Goal: Navigation & Orientation: Find specific page/section

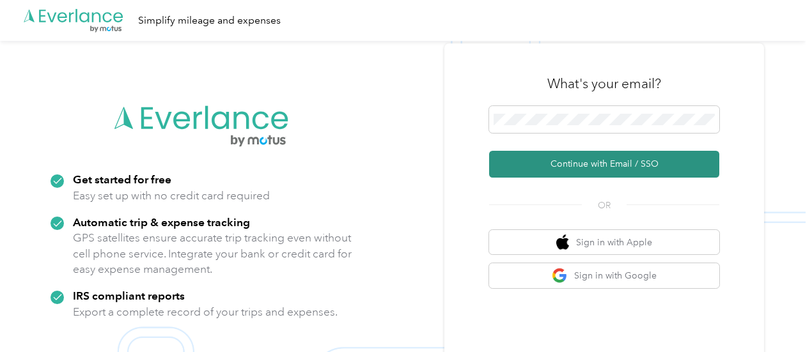
click at [636, 161] on button "Continue with Email / SSO" at bounding box center [604, 164] width 230 height 27
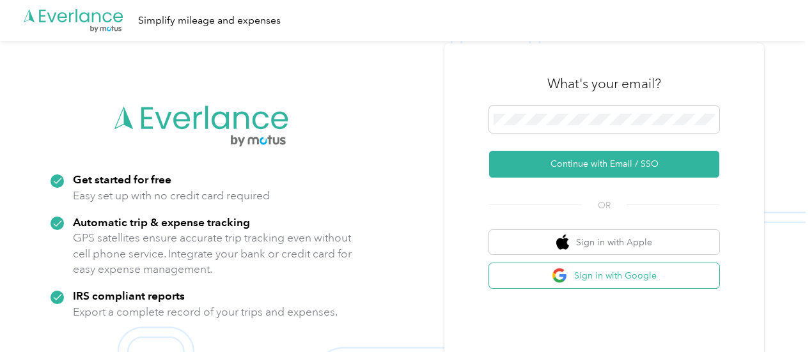
click at [632, 276] on button "Sign in with Google" at bounding box center [604, 275] width 230 height 25
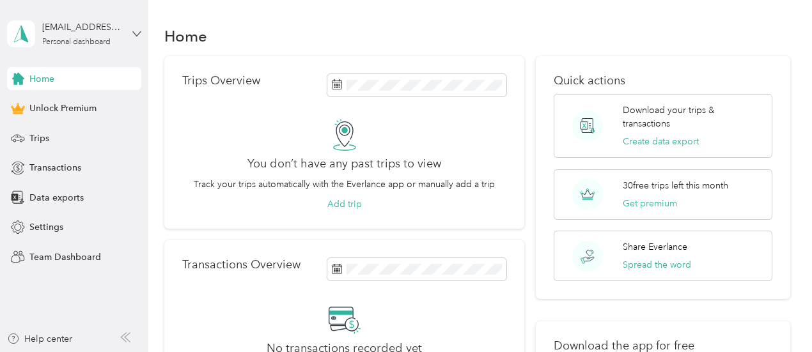
click at [138, 31] on icon at bounding box center [136, 33] width 9 height 9
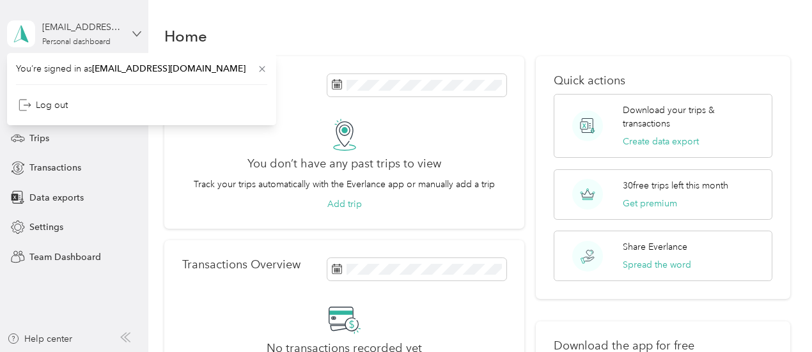
click at [138, 31] on icon at bounding box center [136, 33] width 9 height 9
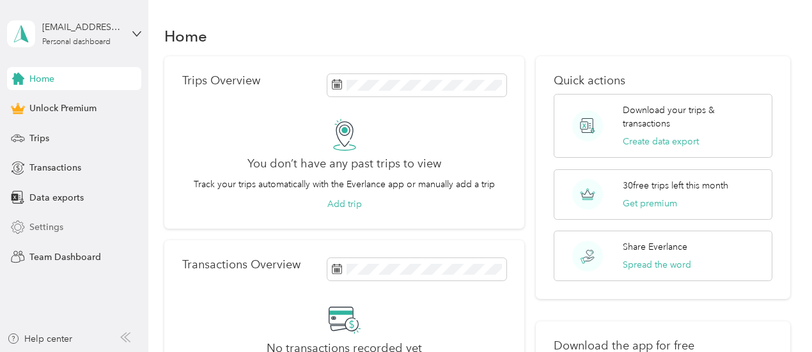
drag, startPoint x: 54, startPoint y: 210, endPoint x: 52, endPoint y: 226, distance: 15.4
click at [52, 226] on div "Home Unlock Premium Trips Transactions Data exports Settings Team Dashboard" at bounding box center [74, 167] width 134 height 201
click at [50, 224] on span "Settings" at bounding box center [46, 227] width 34 height 13
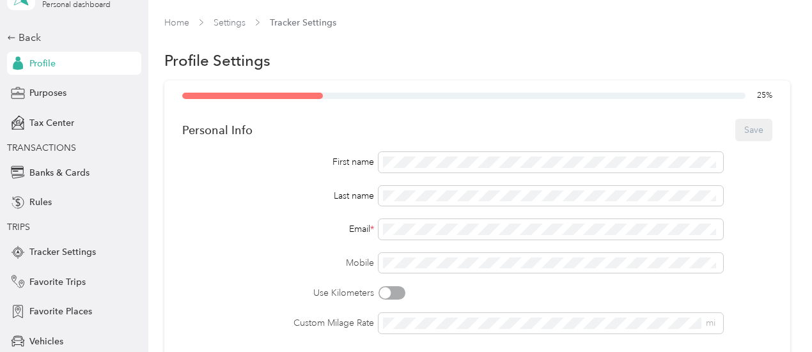
scroll to position [64, 0]
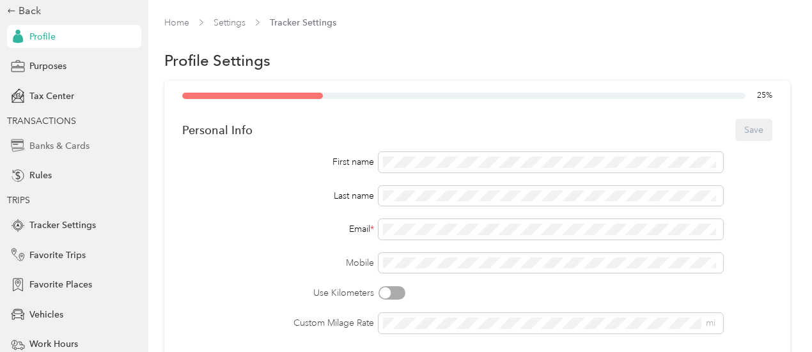
click at [66, 145] on span "Banks & Cards" at bounding box center [59, 145] width 60 height 13
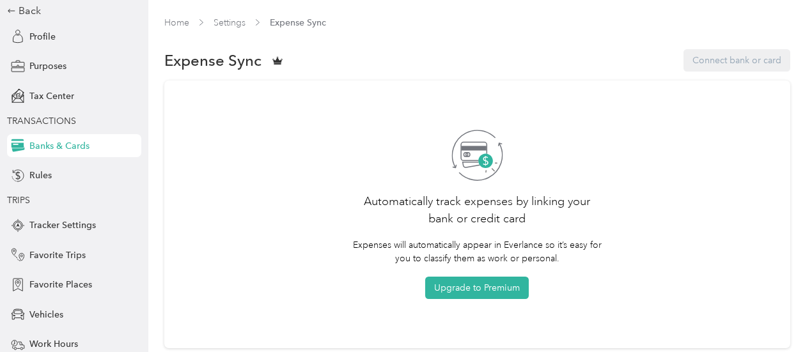
click at [727, 61] on div "Expense Sync Connect bank or card" at bounding box center [477, 60] width 626 height 27
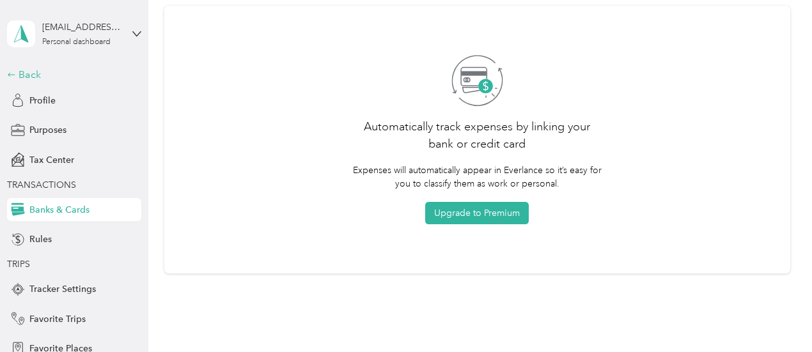
click at [28, 81] on div "Back" at bounding box center [71, 74] width 128 height 15
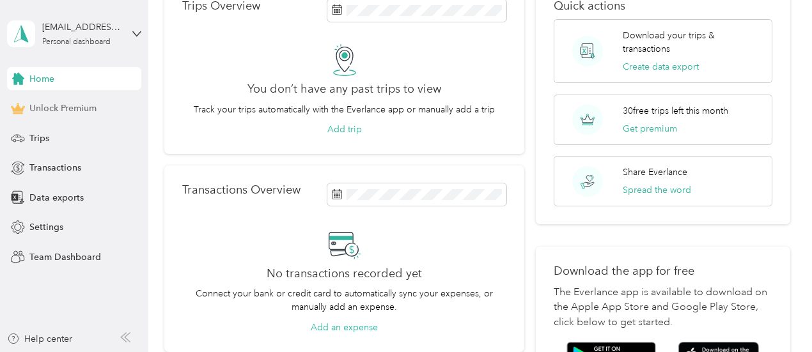
click at [61, 110] on span "Unlock Premium" at bounding box center [62, 108] width 67 height 13
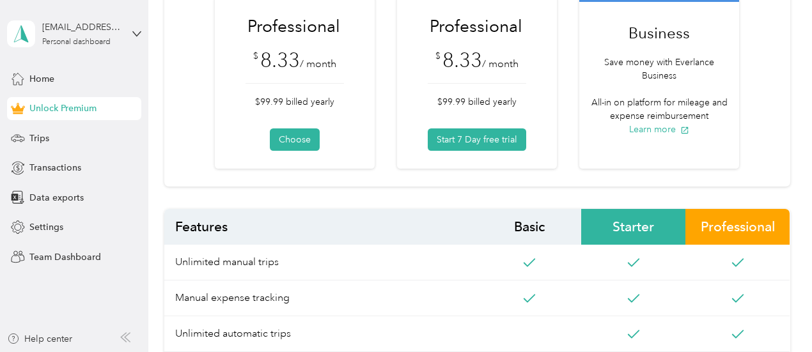
scroll to position [394, 0]
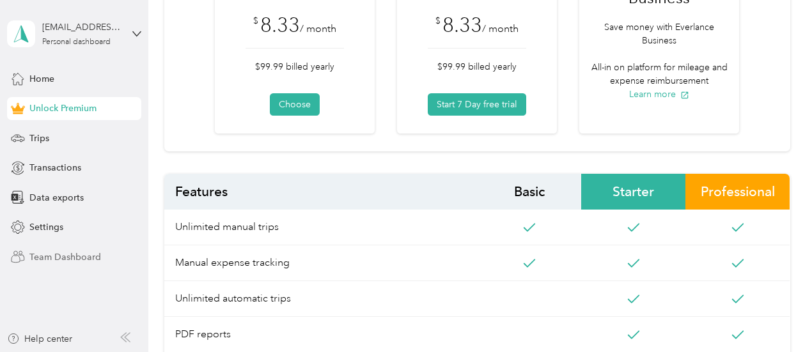
click at [75, 253] on span "Team Dashboard" at bounding box center [65, 257] width 72 height 13
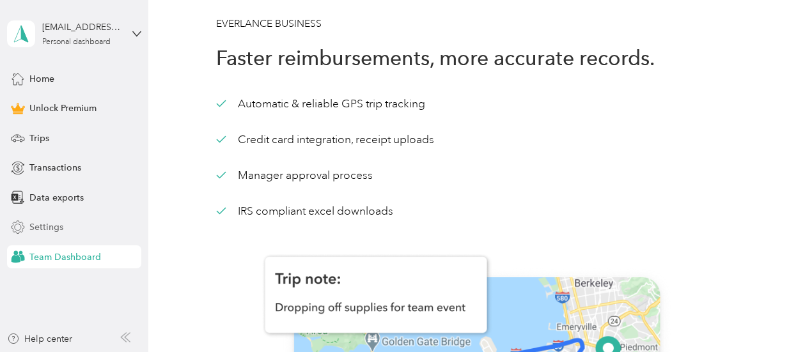
click at [49, 225] on span "Settings" at bounding box center [46, 227] width 34 height 13
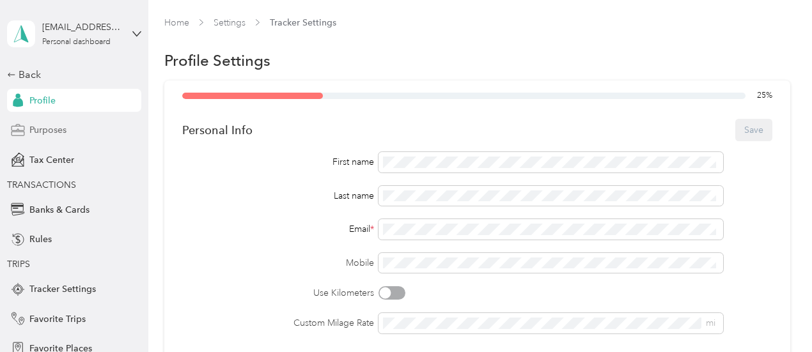
click at [65, 128] on div "Purposes" at bounding box center [74, 130] width 134 height 23
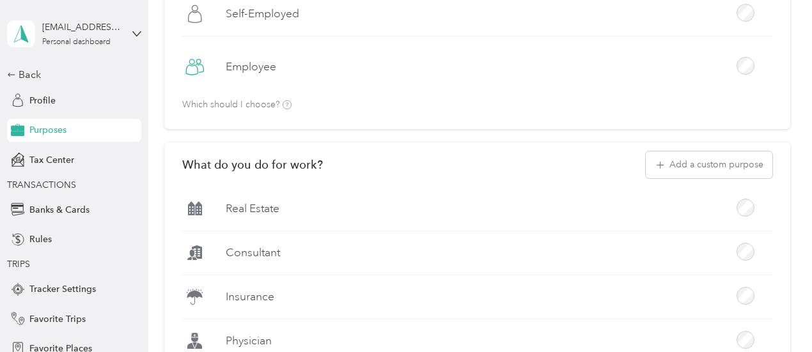
scroll to position [256, 0]
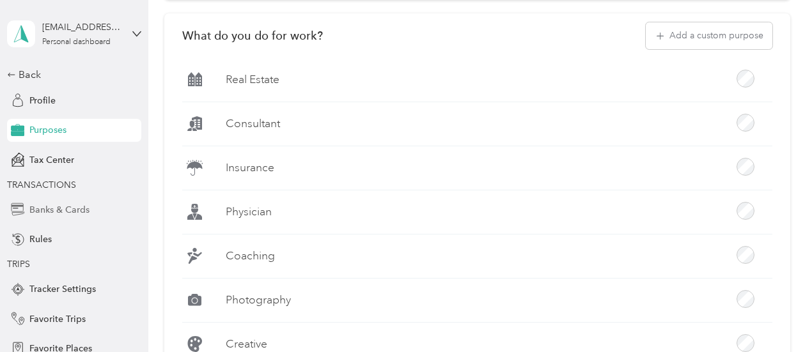
click at [78, 210] on span "Banks & Cards" at bounding box center [59, 209] width 60 height 13
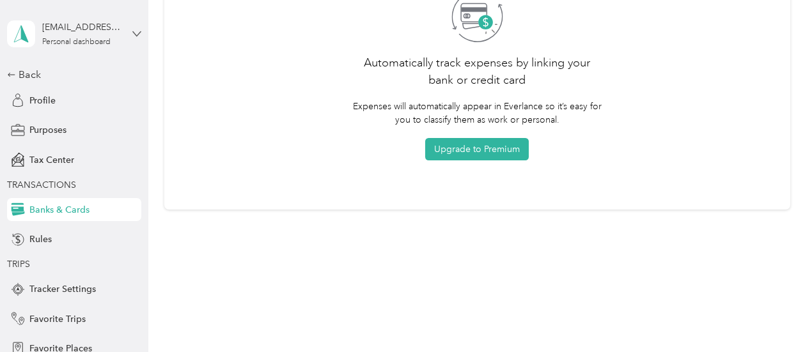
click at [133, 33] on icon at bounding box center [136, 33] width 9 height 9
click at [115, 148] on div "Back Profile Purposes Tax Center TRANSACTIONS Banks & Cards Rules TRIPS Tracker…" at bounding box center [74, 268] width 134 height 403
click at [32, 76] on div "Back" at bounding box center [71, 74] width 128 height 15
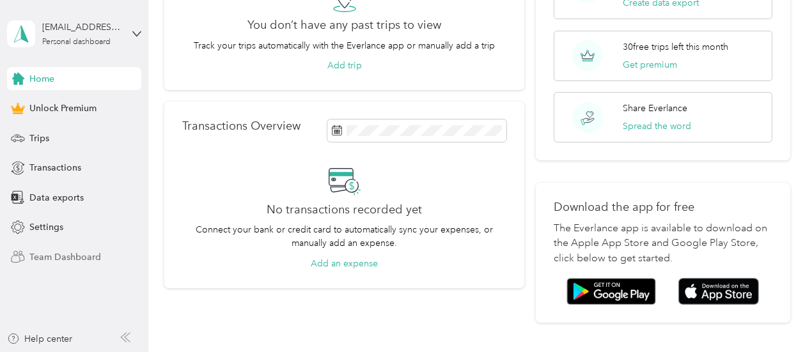
click at [82, 255] on span "Team Dashboard" at bounding box center [65, 257] width 72 height 13
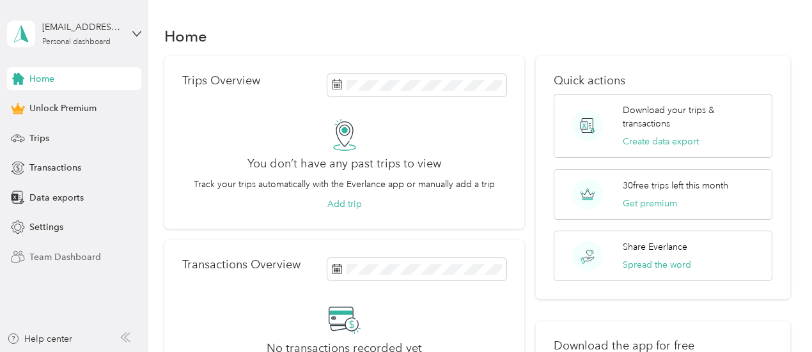
click at [88, 251] on span "Team Dashboard" at bounding box center [65, 257] width 72 height 13
